Goal: Transaction & Acquisition: Download file/media

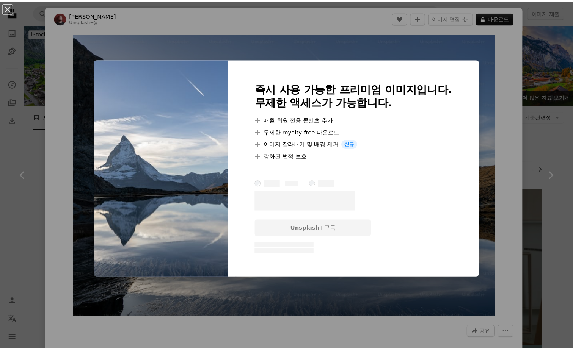
scroll to position [607, 0]
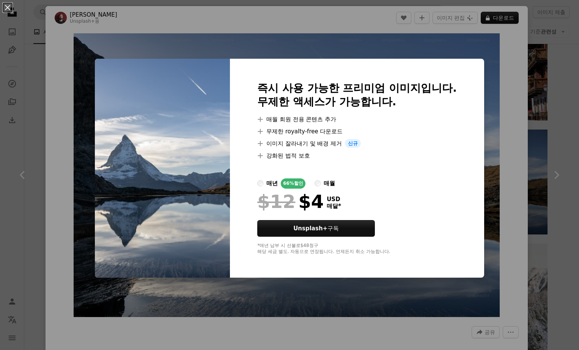
click at [455, 302] on div "An X shape 즉시 사용 가능한 프리미엄 이미지입니다. 무제한 액세스가 가능합니다. A plus sign 매월 회원 전용 콘텐츠 추가 A…" at bounding box center [289, 175] width 579 height 350
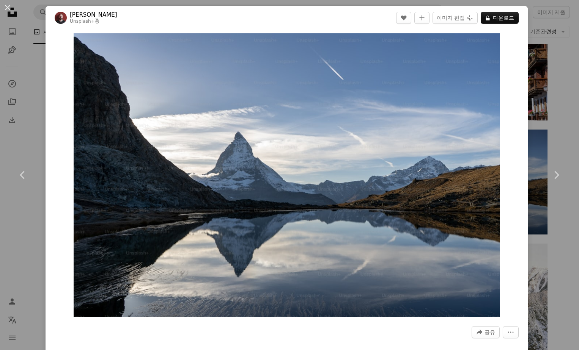
click at [558, 70] on div "An X shape Chevron left Chevron right Ilia Bronskiy Unsplash+ 용 A heart A plus …" at bounding box center [289, 175] width 579 height 350
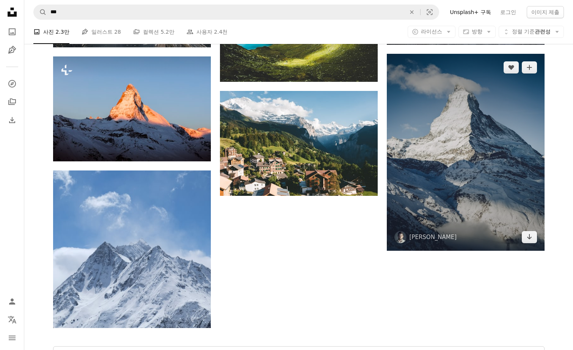
scroll to position [1896, 0]
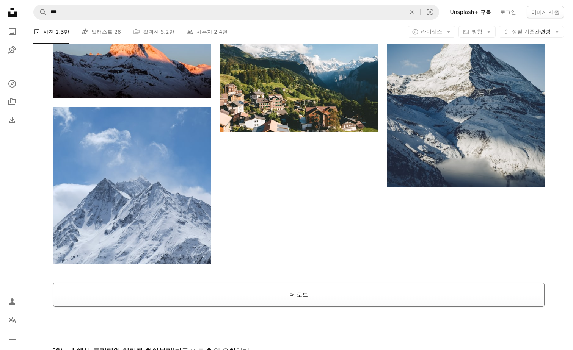
click at [317, 294] on button "더 로드" at bounding box center [298, 295] width 491 height 24
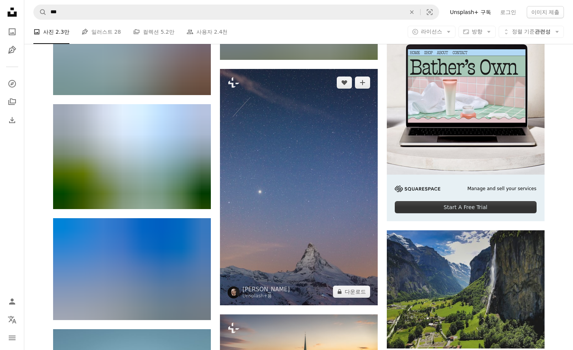
scroll to position [2199, 0]
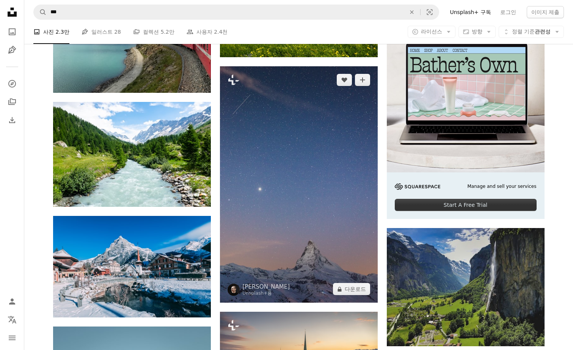
click at [293, 202] on img at bounding box center [299, 184] width 158 height 237
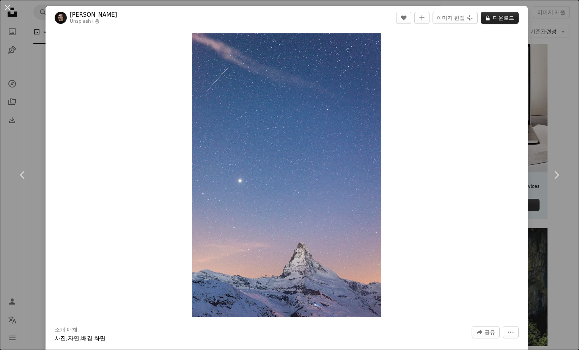
click at [496, 19] on button "A lock 다운로드" at bounding box center [499, 18] width 38 height 12
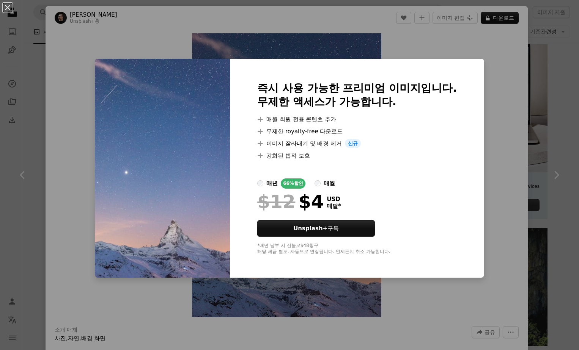
click at [424, 297] on div "An X shape 즉시 사용 가능한 프리미엄 이미지입니다. 무제한 액세스가 가능합니다. A plus sign 매월 회원 전용 콘텐츠 추가 A…" at bounding box center [289, 175] width 579 height 350
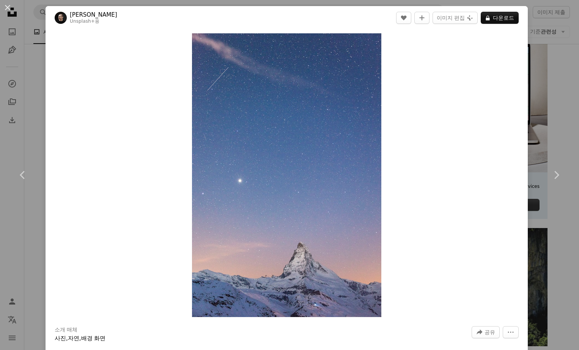
click at [540, 75] on div "An X shape Chevron left Chevron right [PERSON_NAME] Unsplash+ 용 A heart A plus …" at bounding box center [289, 175] width 579 height 350
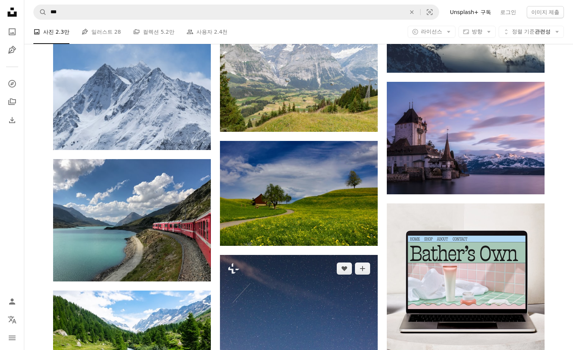
scroll to position [2010, 0]
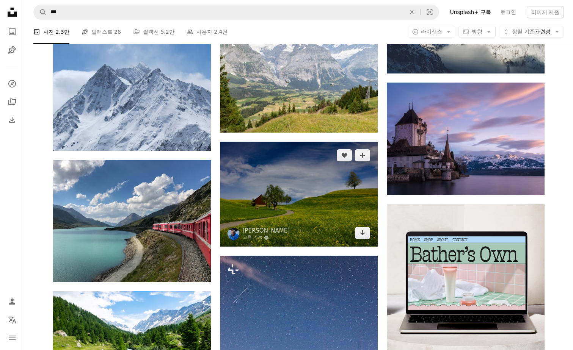
click at [260, 206] on img at bounding box center [299, 194] width 158 height 105
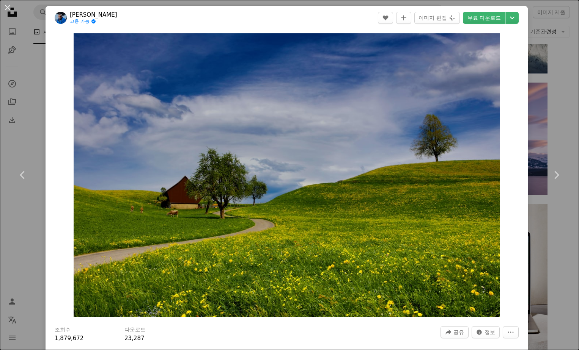
click at [555, 227] on div "An X shape Chevron left Chevron right [PERSON_NAME] Angel 고용 가능 A checkmark ins…" at bounding box center [289, 175] width 579 height 350
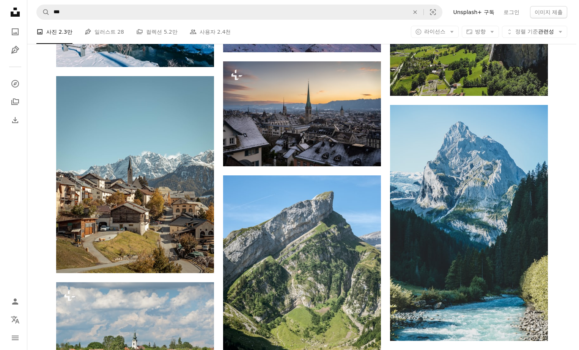
scroll to position [2541, 0]
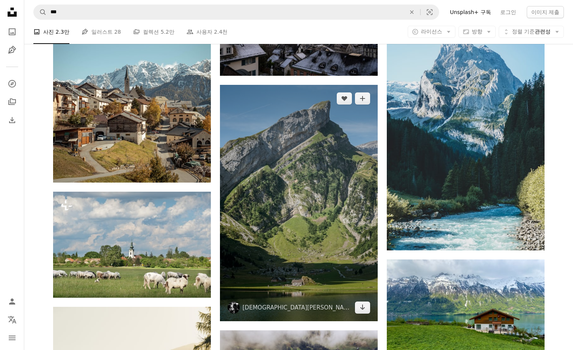
click at [309, 200] on img at bounding box center [299, 203] width 158 height 237
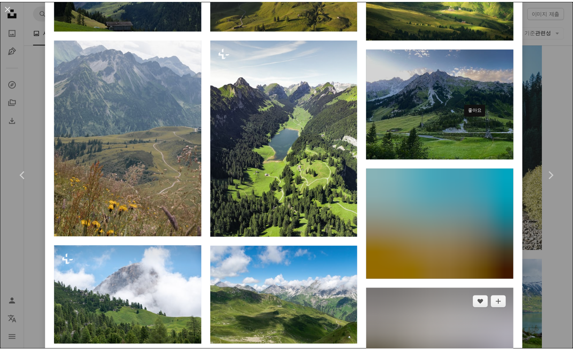
scroll to position [5518, 0]
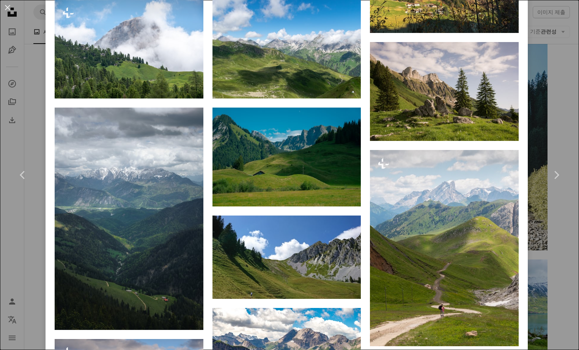
click at [532, 60] on div "An X shape Chevron left Chevron right [DEMOGRAPHIC_DATA][PERSON_NAME] chris_reg…" at bounding box center [289, 175] width 579 height 350
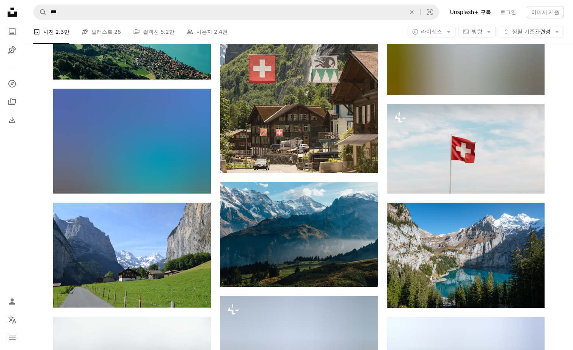
scroll to position [3603, 0]
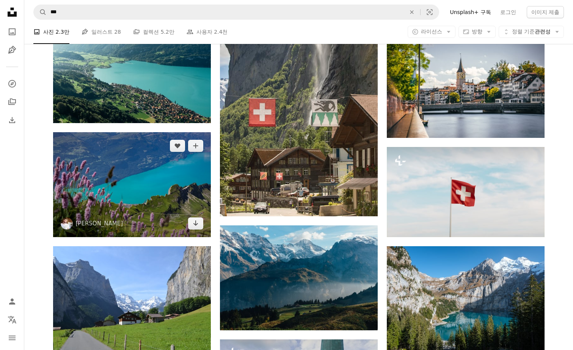
click at [129, 179] on img at bounding box center [132, 184] width 158 height 105
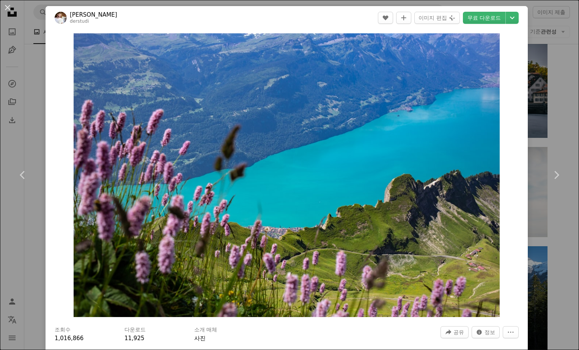
click at [549, 125] on div "An X shape Chevron left Chevron right [PERSON_NAME] derstudi A heart A plus sig…" at bounding box center [289, 175] width 579 height 350
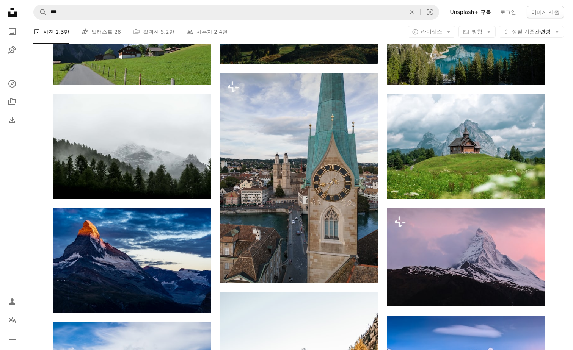
scroll to position [3906, 0]
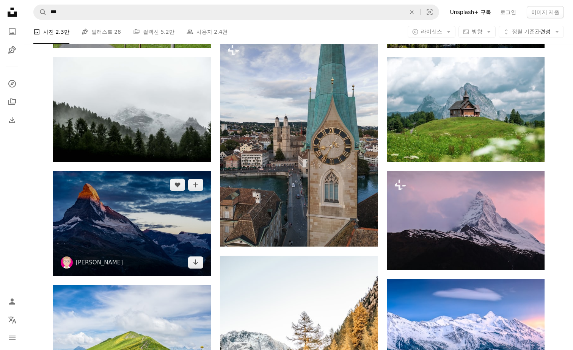
click at [97, 231] on img at bounding box center [132, 223] width 158 height 105
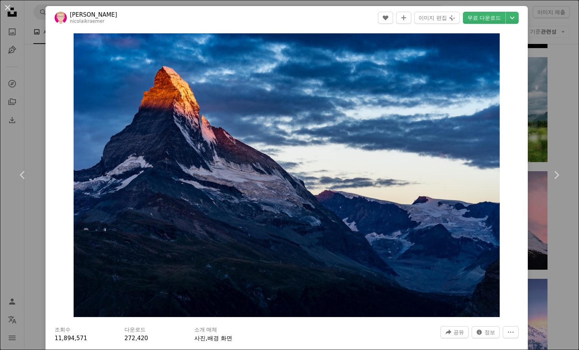
click at [541, 130] on div "An X shape Chevron left Chevron right [PERSON_NAME] nicolaikraemer A heart A pl…" at bounding box center [289, 175] width 579 height 350
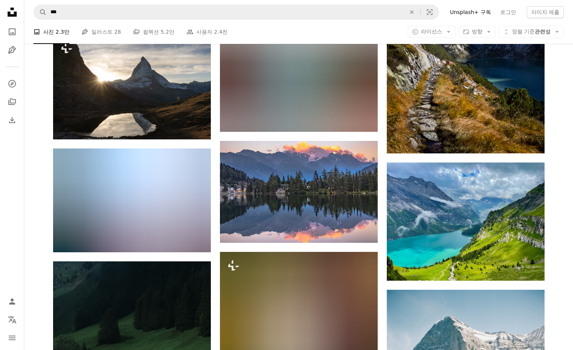
scroll to position [9291, 0]
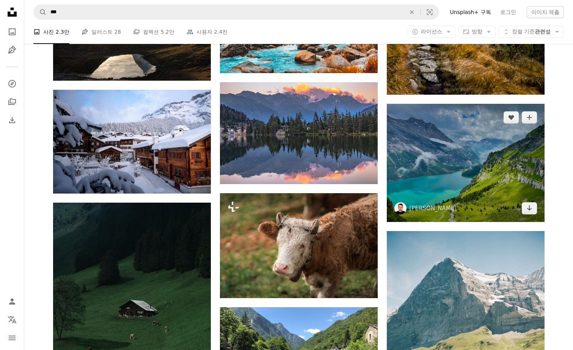
click at [518, 183] on img at bounding box center [466, 163] width 158 height 118
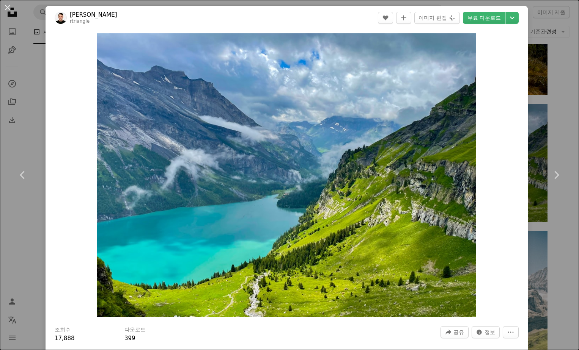
click at [552, 132] on div "An X shape Chevron left Chevron right [PERSON_NAME] rtriangle A heart A plus si…" at bounding box center [289, 175] width 579 height 350
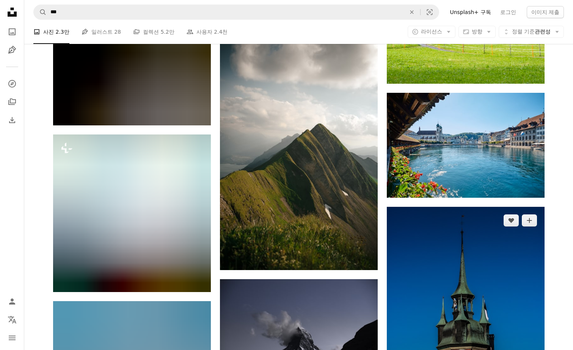
scroll to position [13197, 0]
